Goal: Obtain resource: Download file/media

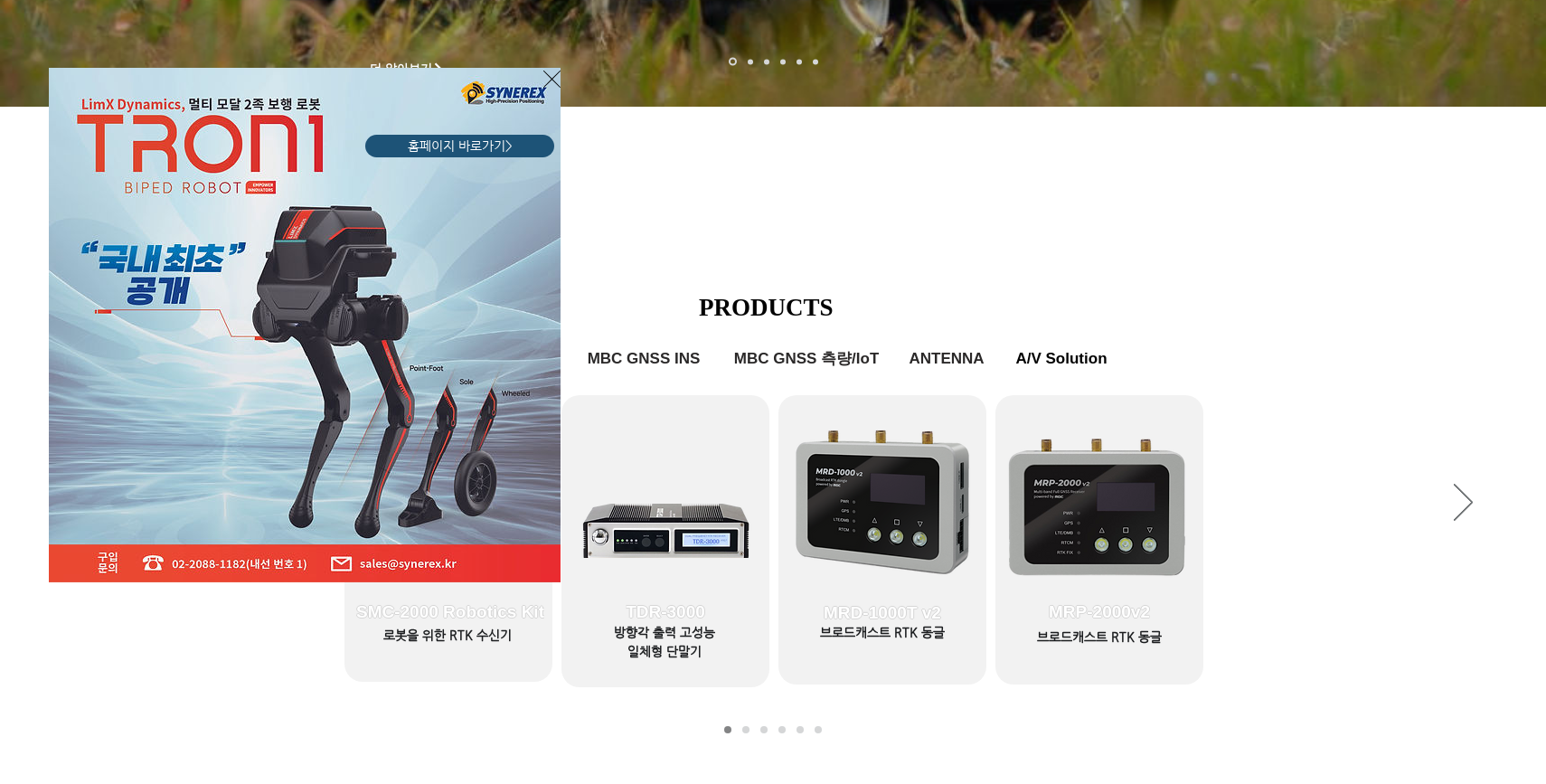
click at [497, 616] on div "LimX Dinamics" at bounding box center [773, 392] width 1546 height 784
click at [556, 86] on icon "사이트로 돌아가기" at bounding box center [552, 79] width 17 height 23
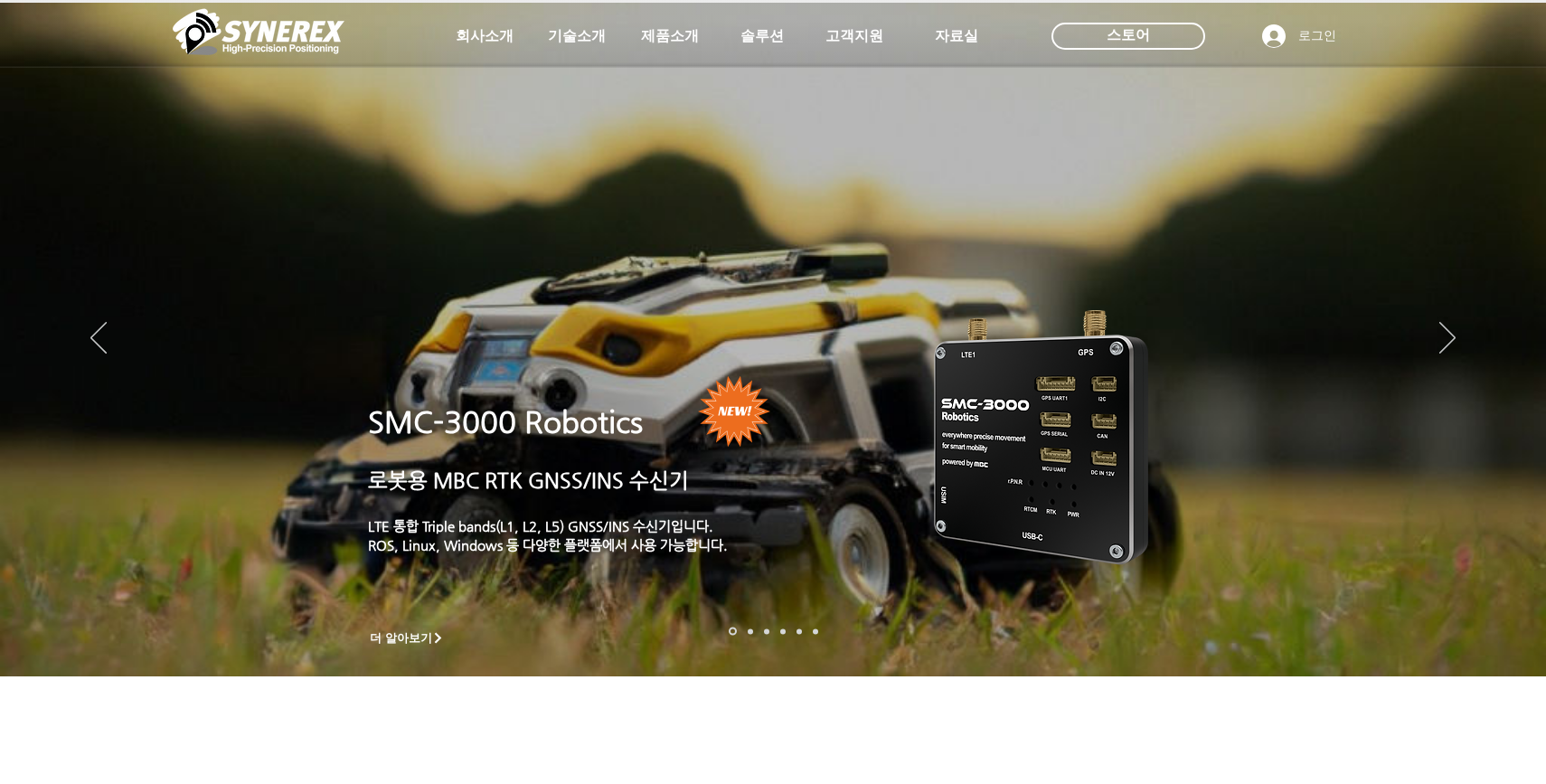
scroll to position [570, 0]
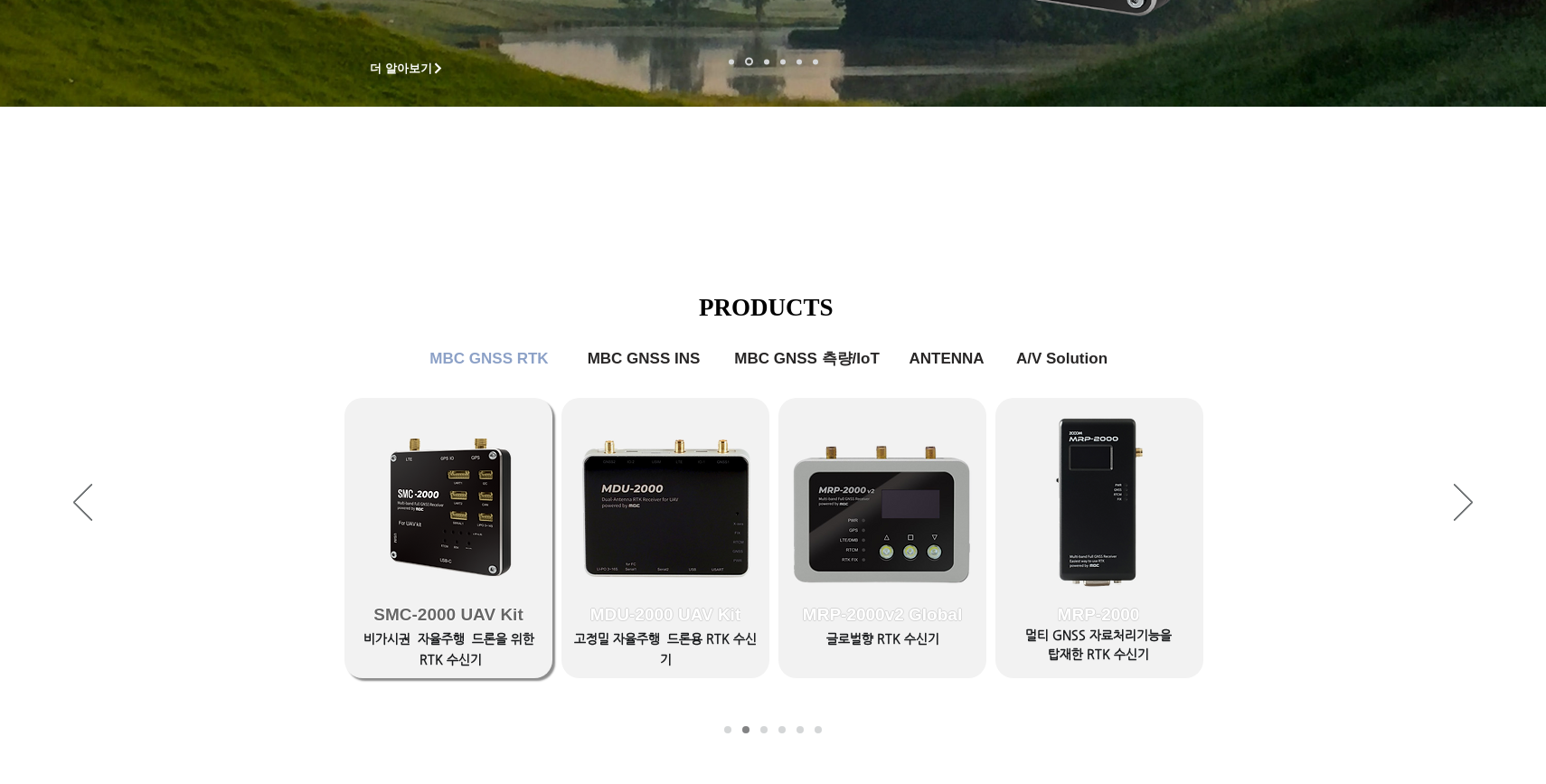
click at [459, 545] on link "SMC-2000 UAV Kit" at bounding box center [448, 537] width 208 height 280
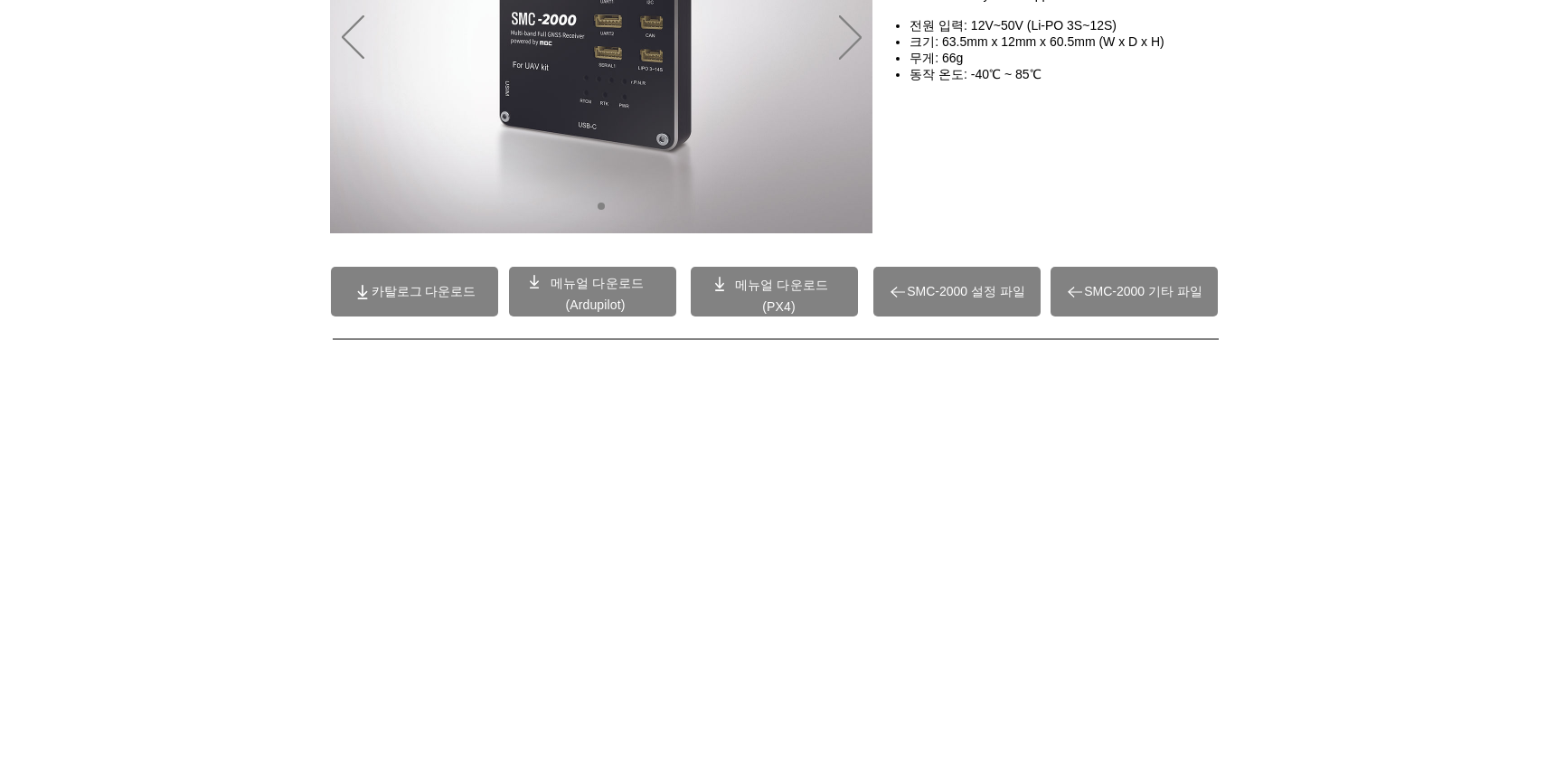
scroll to position [254, 0]
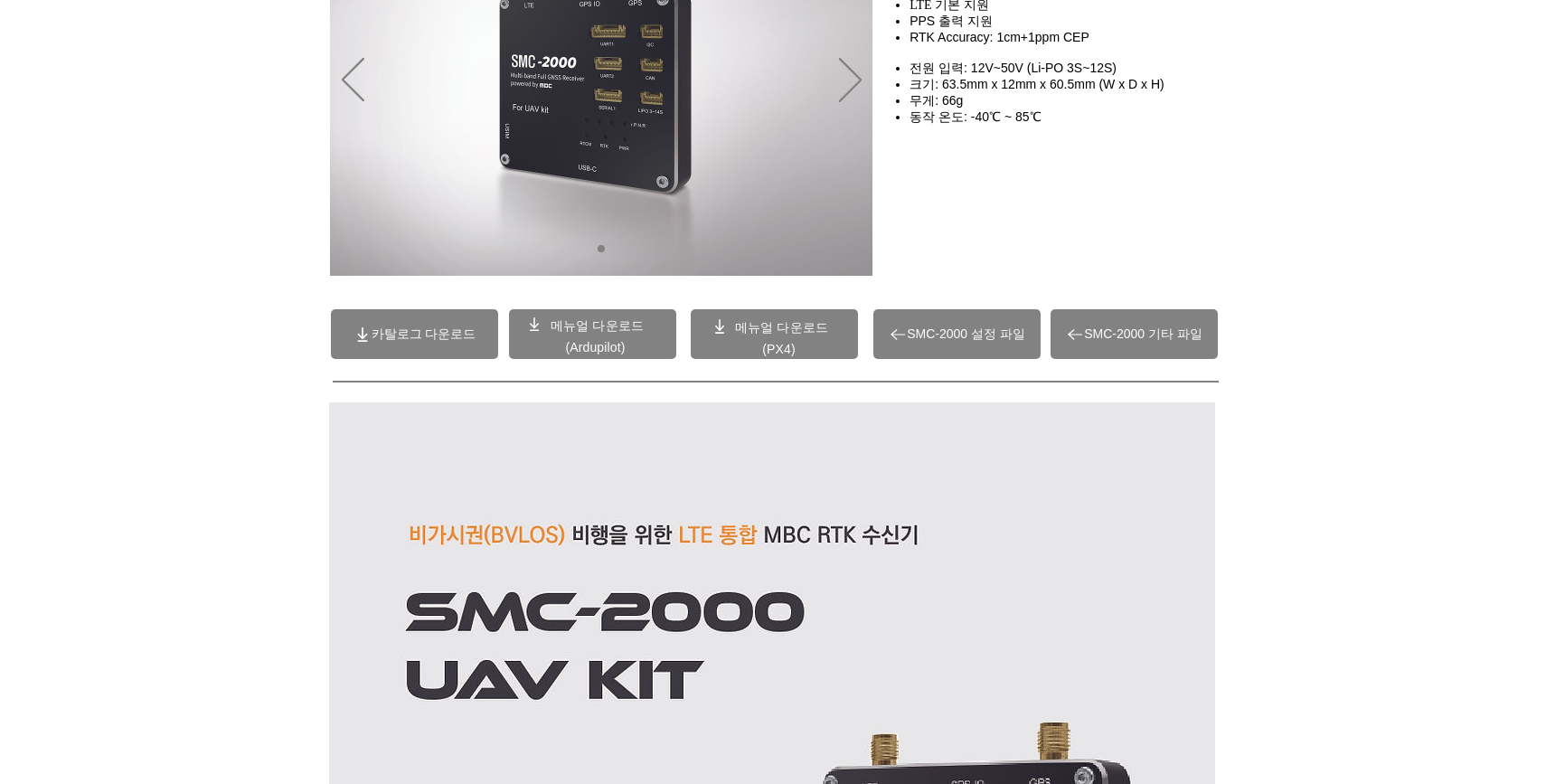
click at [425, 330] on span "카탈로그 다운로드" at bounding box center [425, 334] width 105 height 16
click at [1167, 326] on span "SMC-2000 기타 파일" at bounding box center [1143, 334] width 119 height 16
click at [1114, 329] on span "SMC-2000 기타 파일" at bounding box center [1143, 334] width 119 height 16
click at [940, 333] on span "SMC-2000 설정 파일" at bounding box center [967, 334] width 119 height 16
click at [594, 338] on span at bounding box center [593, 334] width 167 height 50
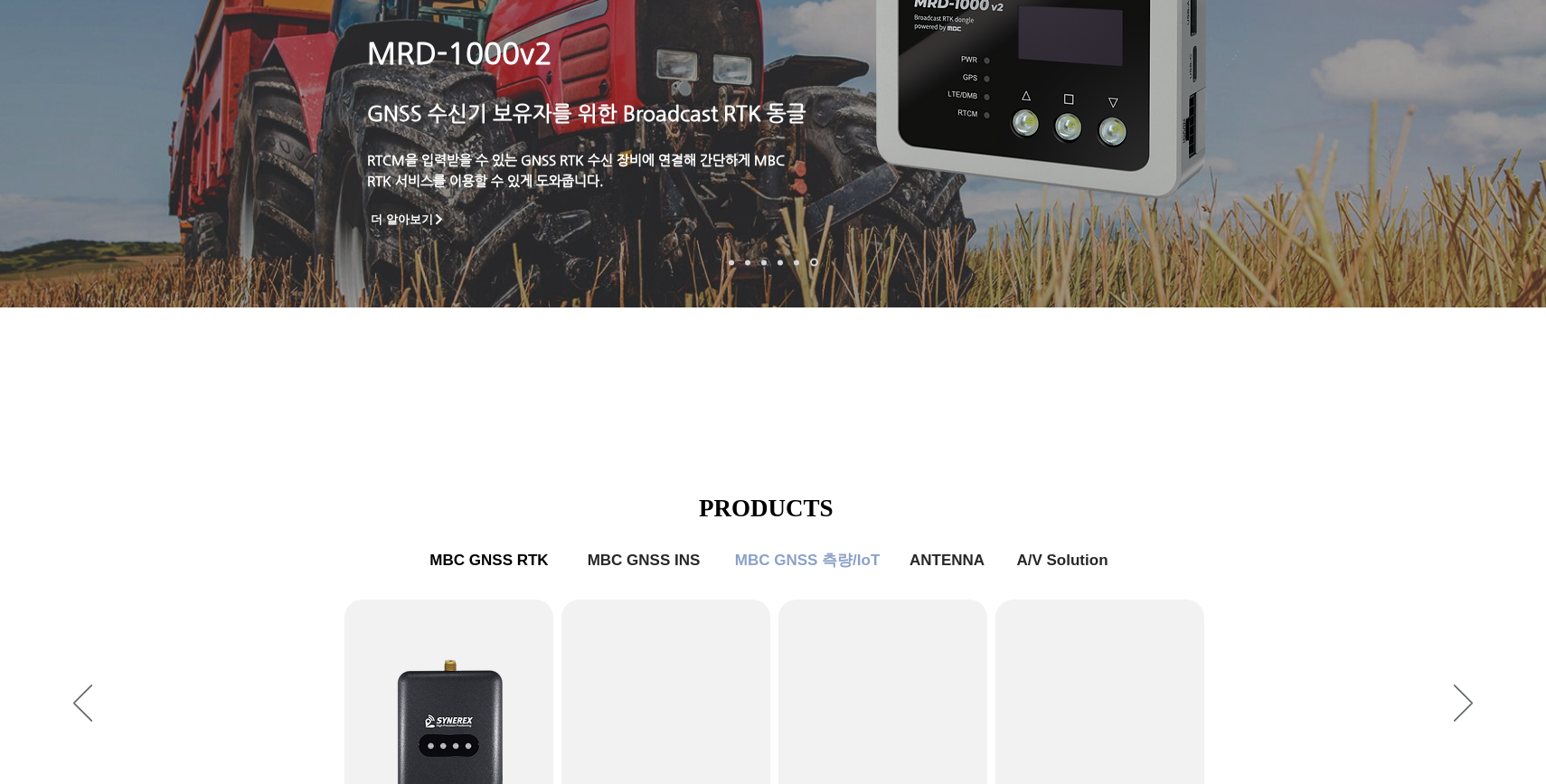
scroll to position [2, 0]
